Goal: Navigation & Orientation: Find specific page/section

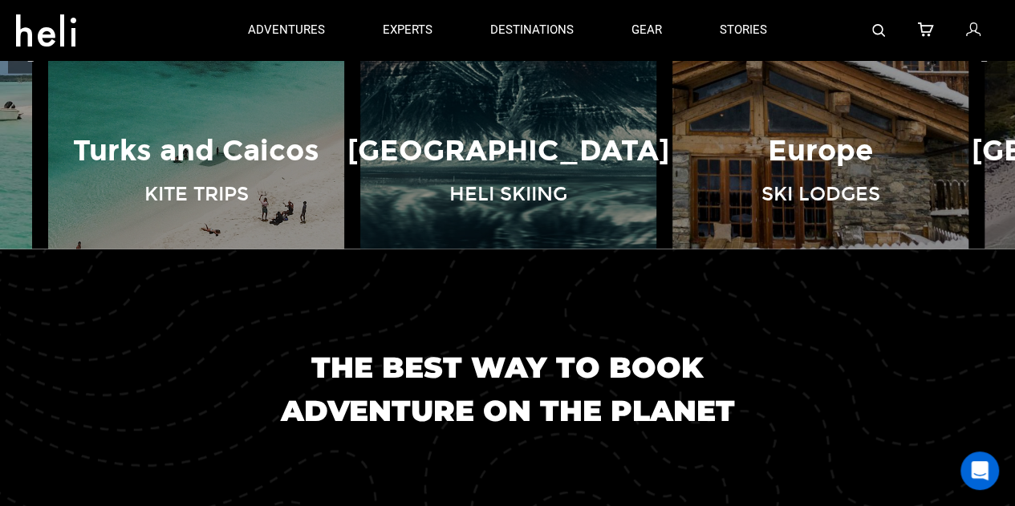
scroll to position [1123, 0]
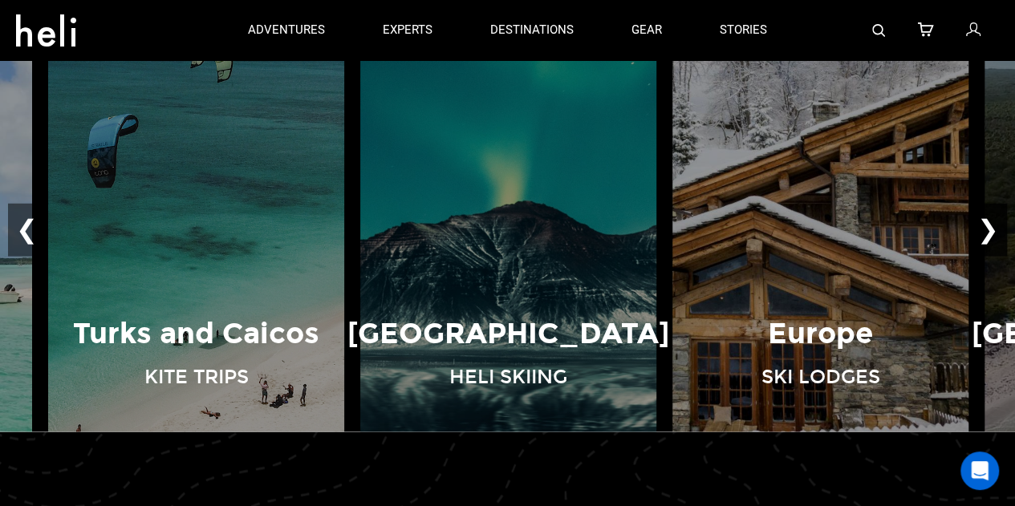
click at [988, 221] on button "❯" at bounding box center [988, 229] width 38 height 53
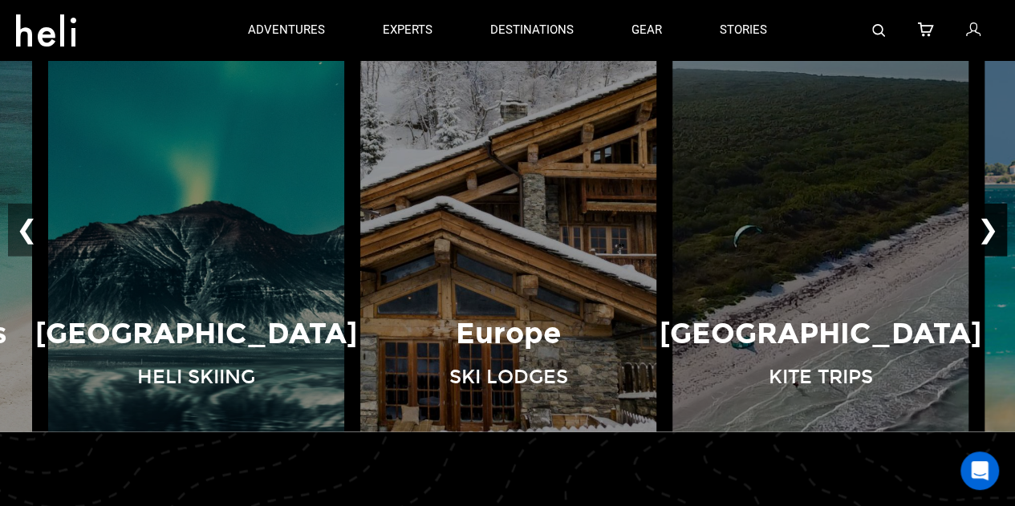
click at [988, 221] on button "❯" at bounding box center [988, 229] width 38 height 53
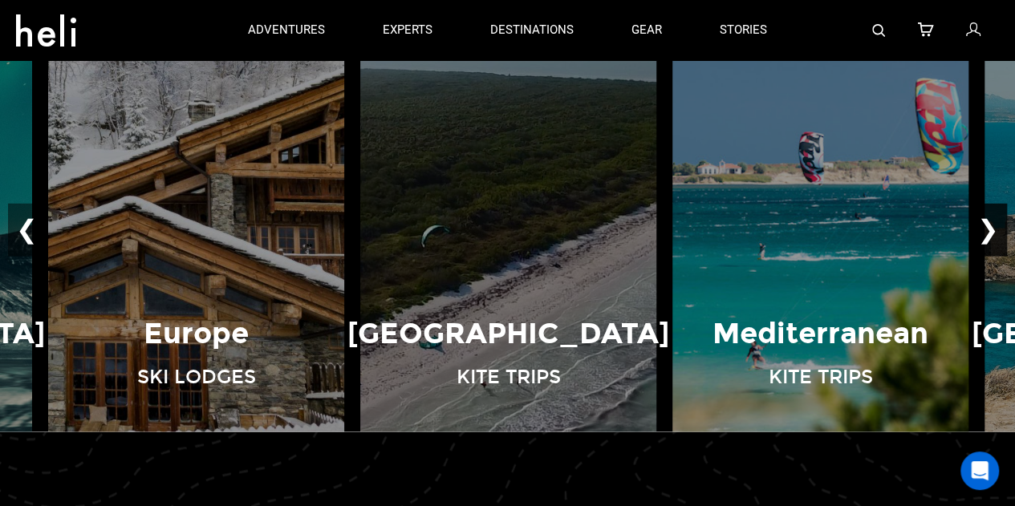
click at [988, 221] on button "❯" at bounding box center [988, 229] width 38 height 53
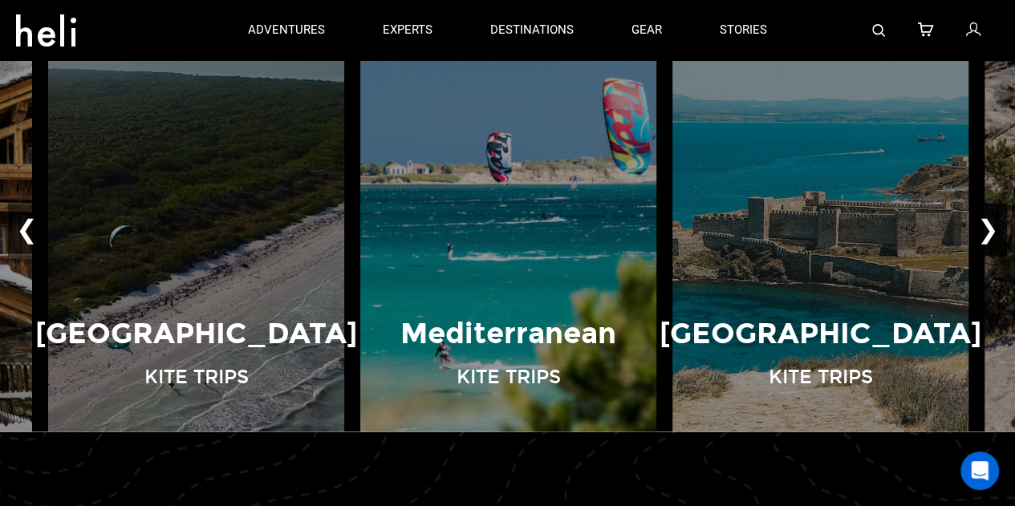
click at [988, 221] on button "❯" at bounding box center [988, 229] width 38 height 53
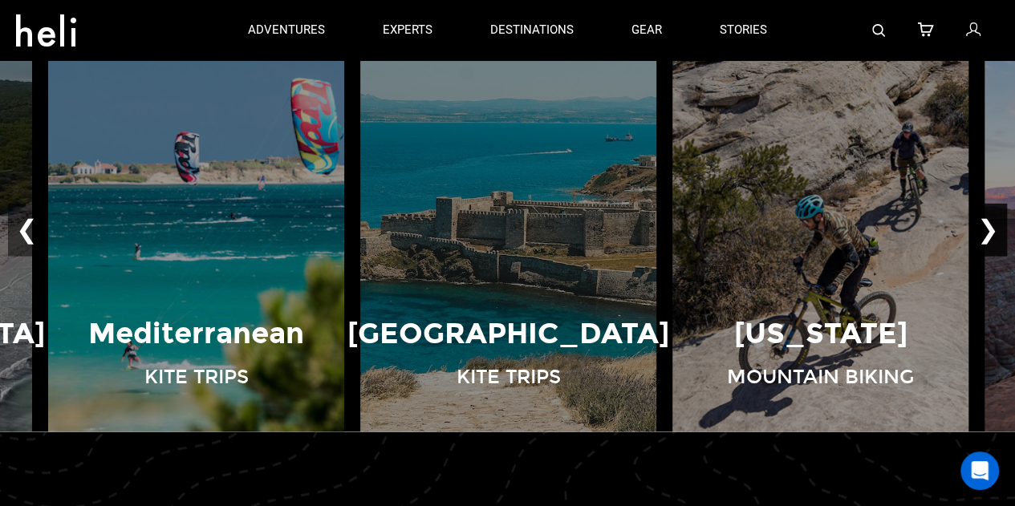
click at [988, 221] on button "❯" at bounding box center [988, 229] width 38 height 53
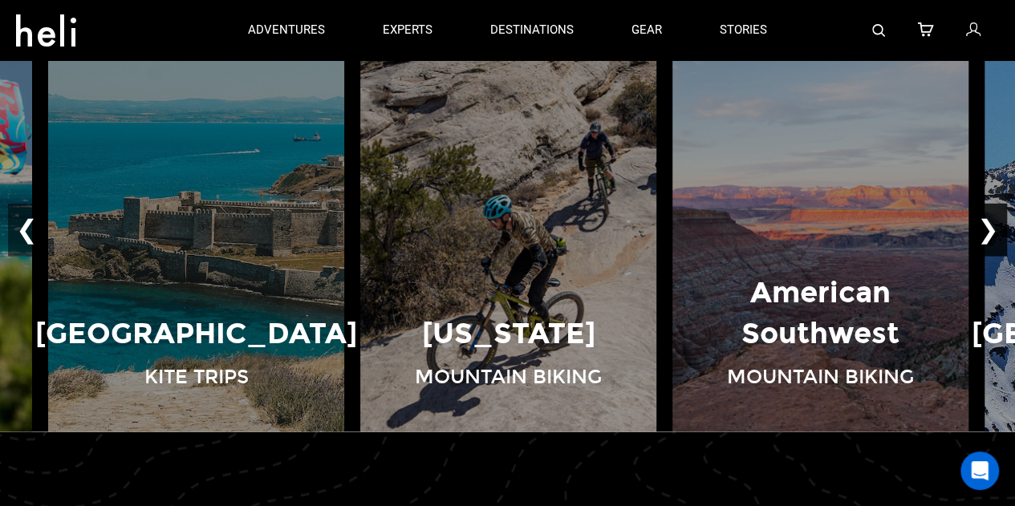
click at [988, 221] on button "❯" at bounding box center [988, 229] width 38 height 53
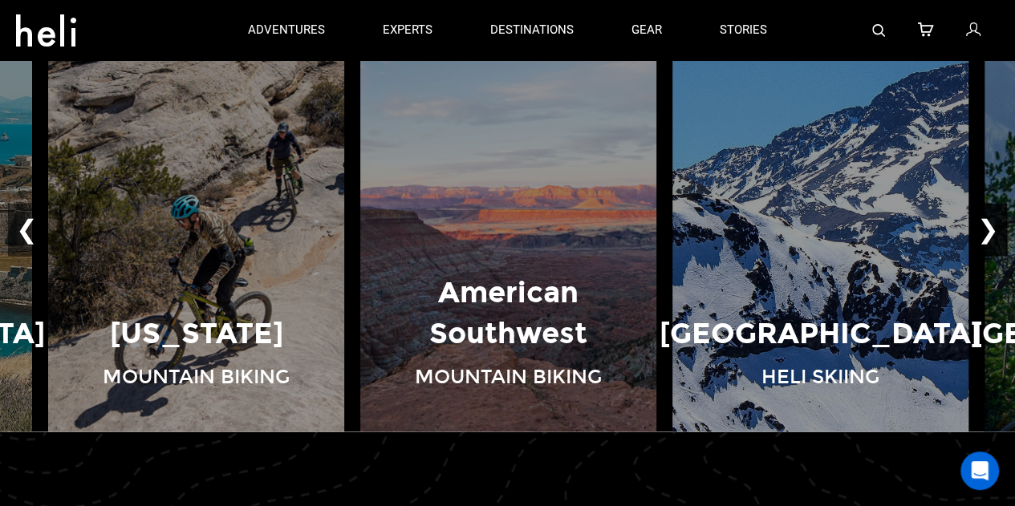
click at [988, 221] on button "❯" at bounding box center [988, 229] width 38 height 53
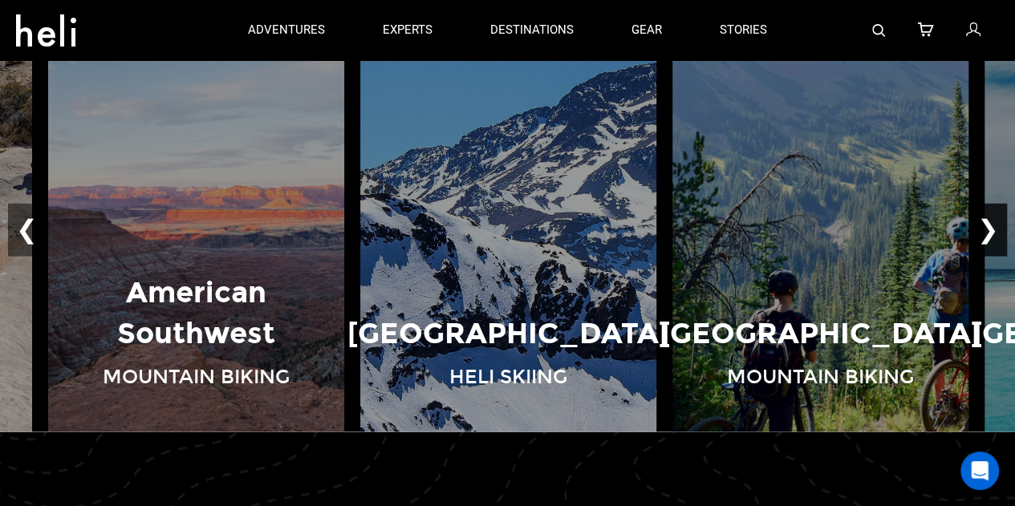
click at [988, 221] on button "❯" at bounding box center [988, 229] width 38 height 53
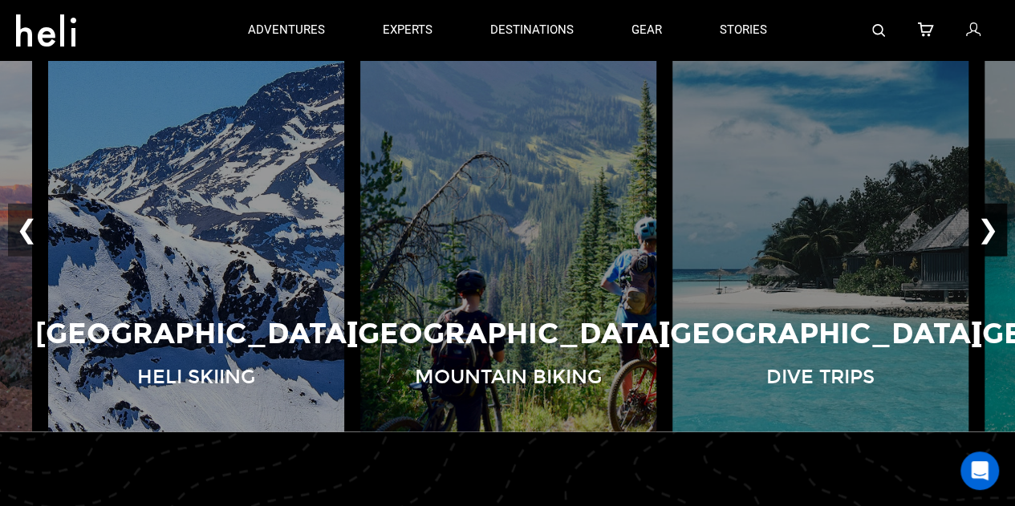
click at [985, 233] on button "❯" at bounding box center [988, 229] width 38 height 53
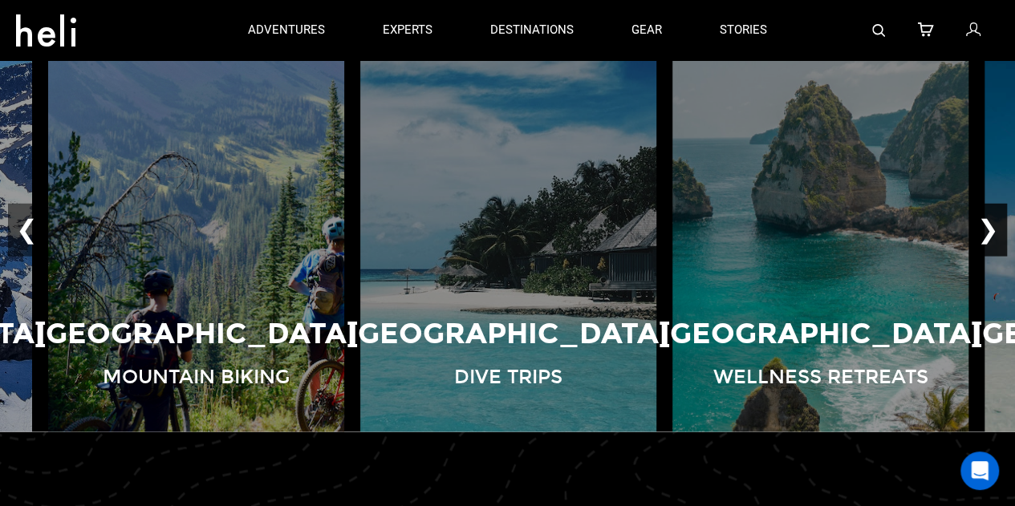
click at [985, 233] on button "❯" at bounding box center [988, 229] width 38 height 53
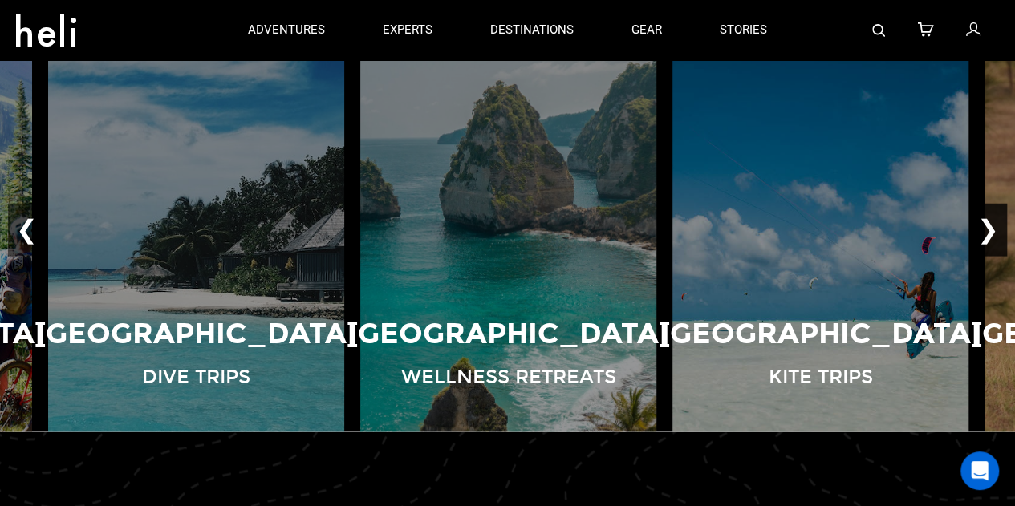
click at [985, 233] on button "❯" at bounding box center [988, 229] width 38 height 53
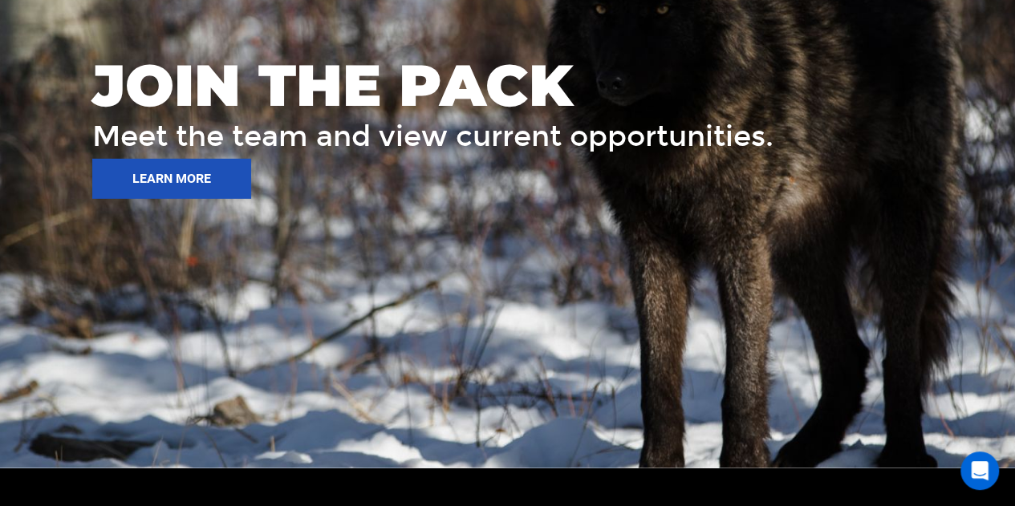
scroll to position [2773, 0]
